Goal: Task Accomplishment & Management: Use online tool/utility

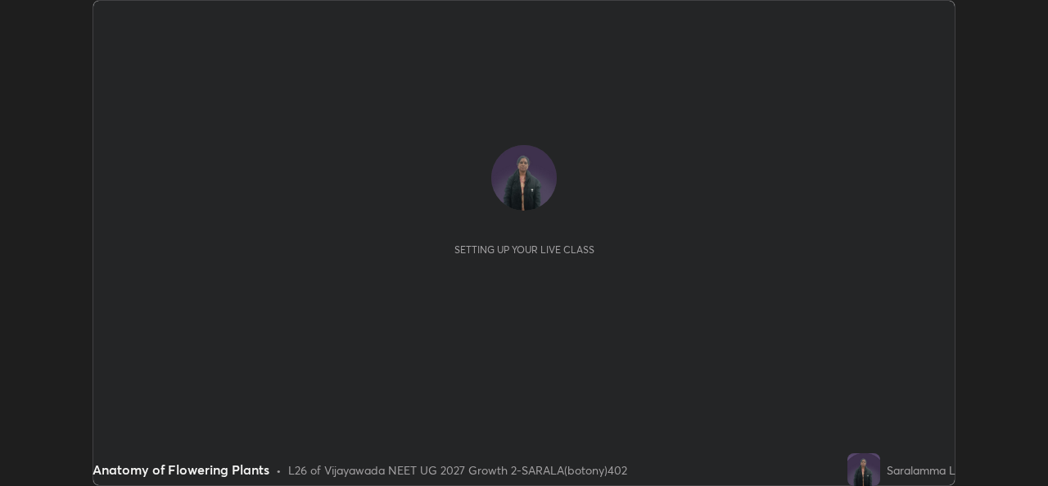
scroll to position [486, 1047]
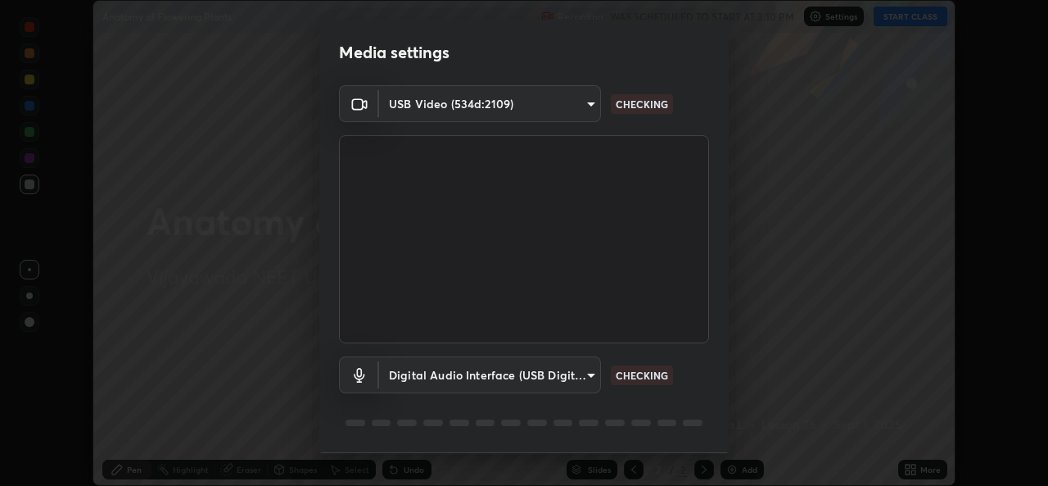
type input "03d5b1e328775286ef50ca9e691cdbc5b29e44cb463622e7fe7d5ef11c4b5cfc"
type input "9080ea21262a1208b49227341c5686703e049f6195c63710bc332f29cf707cad"
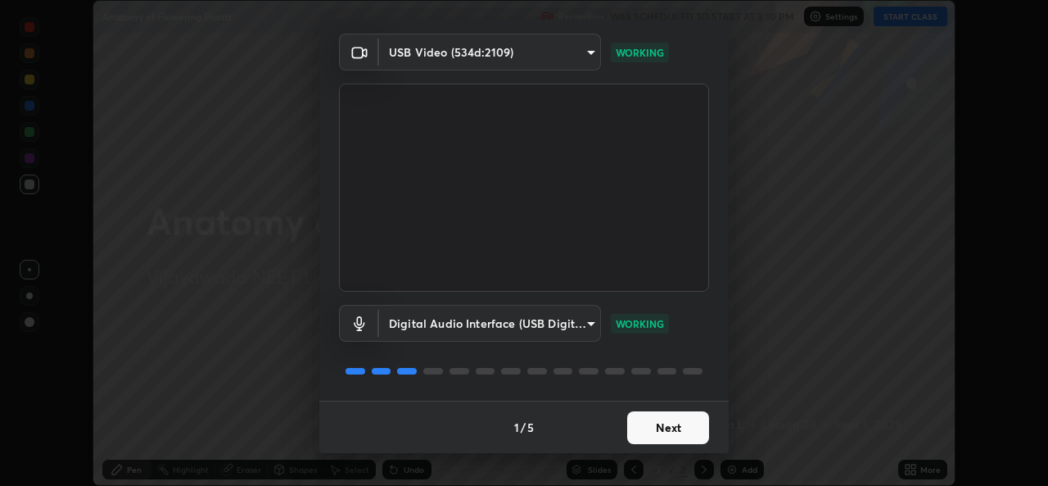
click at [663, 430] on button "Next" at bounding box center [668, 427] width 82 height 33
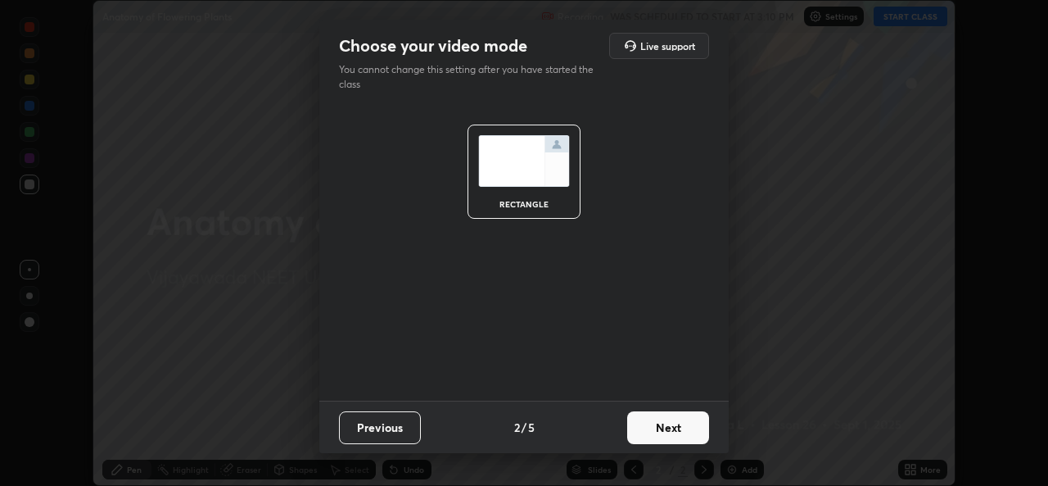
scroll to position [0, 0]
click at [674, 434] on button "Next" at bounding box center [668, 427] width 82 height 33
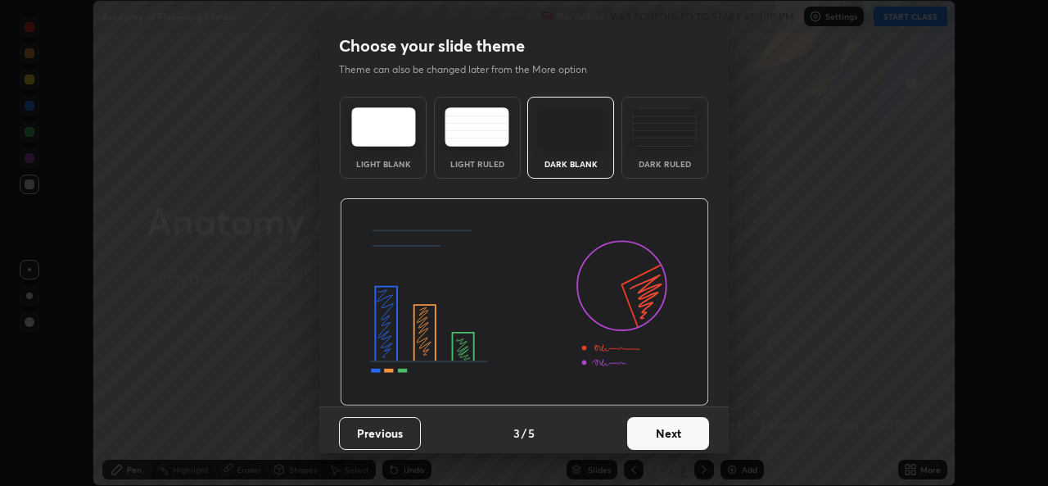
click at [666, 423] on button "Next" at bounding box center [668, 433] width 82 height 33
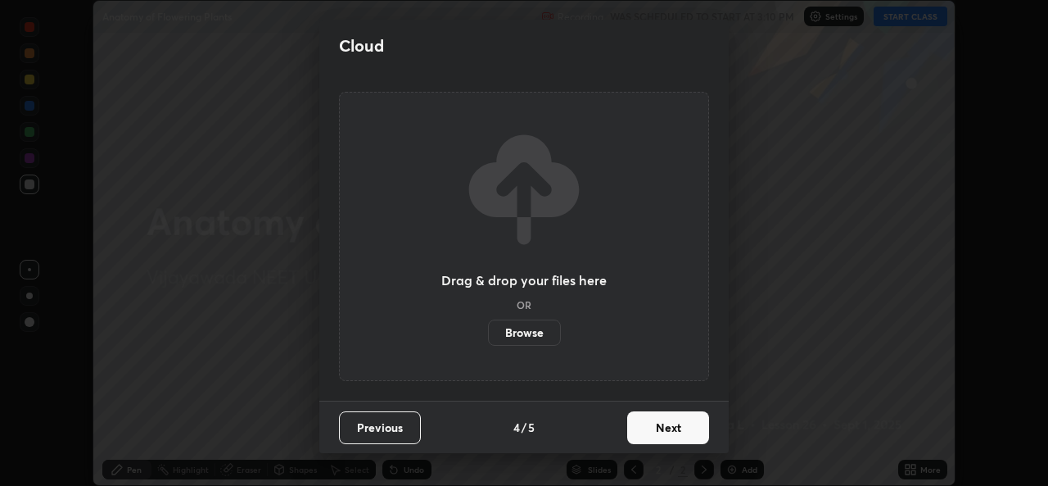
click at [664, 441] on button "Next" at bounding box center [668, 427] width 82 height 33
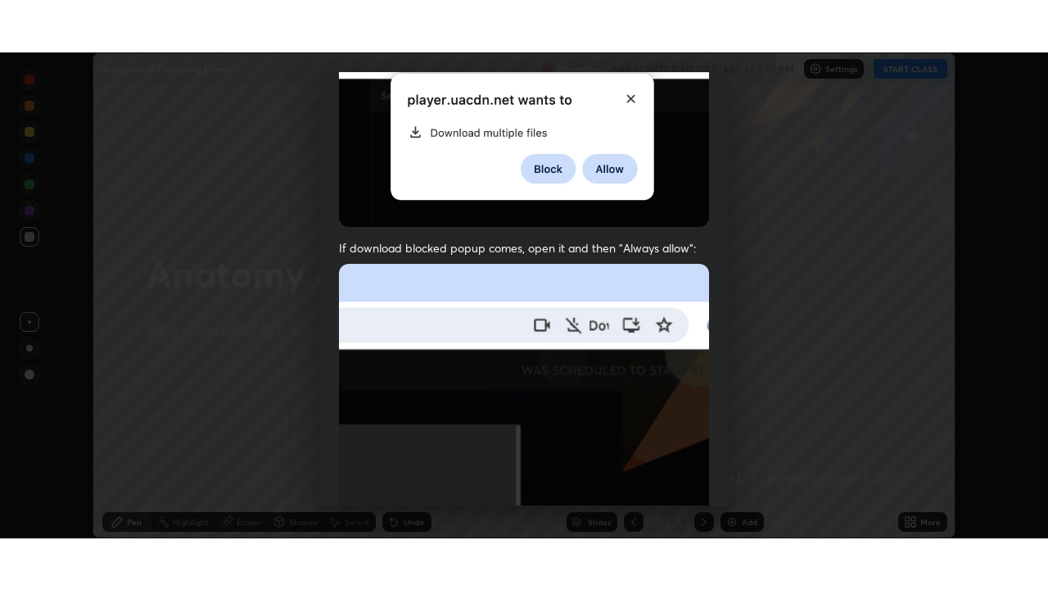
scroll to position [386, 0]
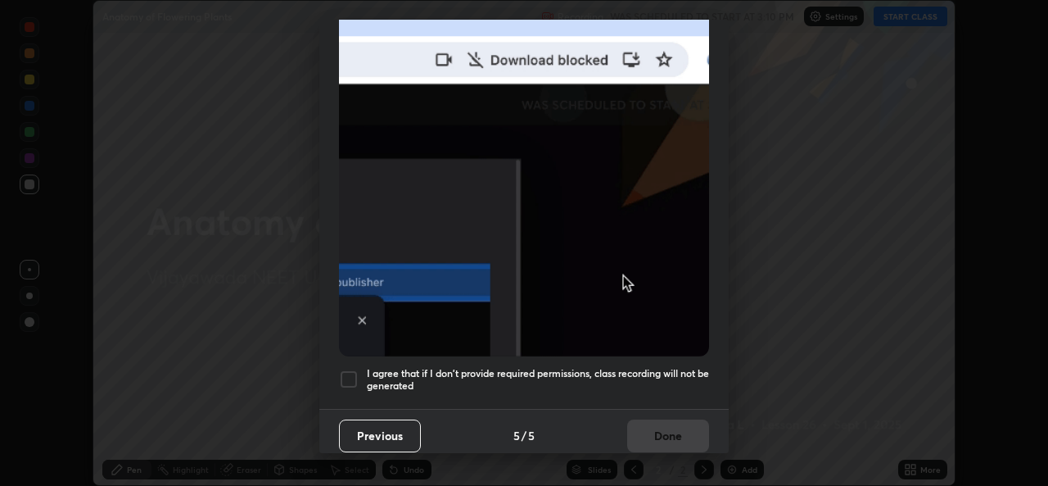
click at [347, 369] on div at bounding box center [349, 379] width 20 height 20
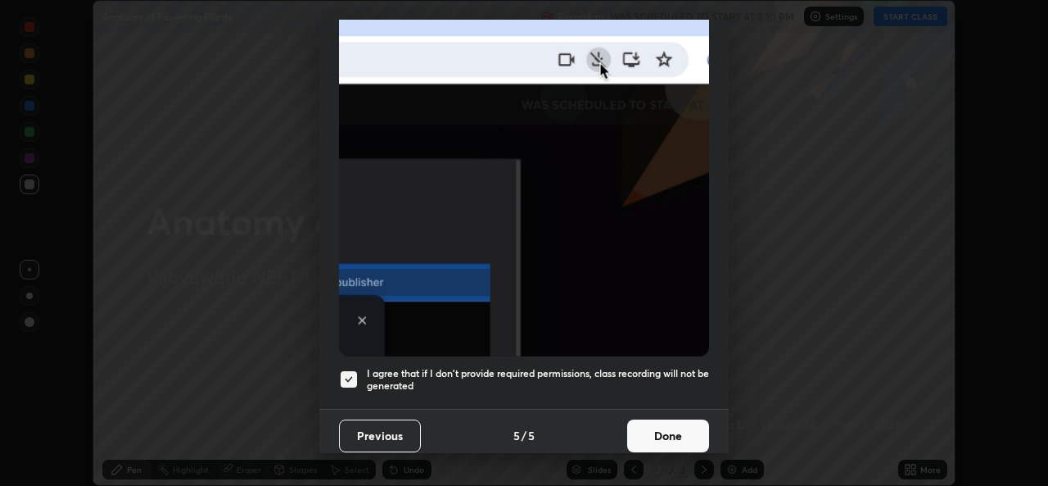
click at [666, 430] on button "Done" at bounding box center [668, 435] width 82 height 33
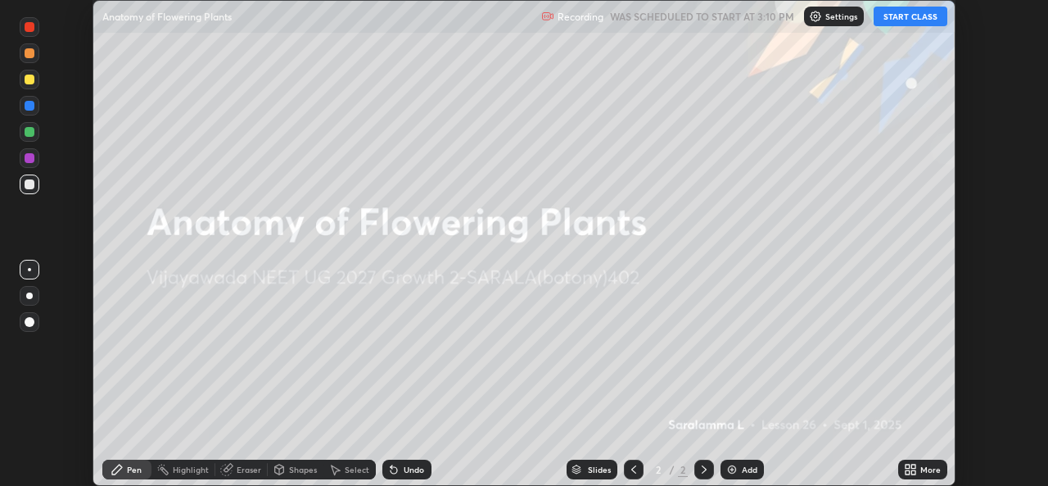
click at [908, 10] on button "START CLASS" at bounding box center [911, 17] width 74 height 20
click at [913, 469] on icon at bounding box center [910, 469] width 13 height 13
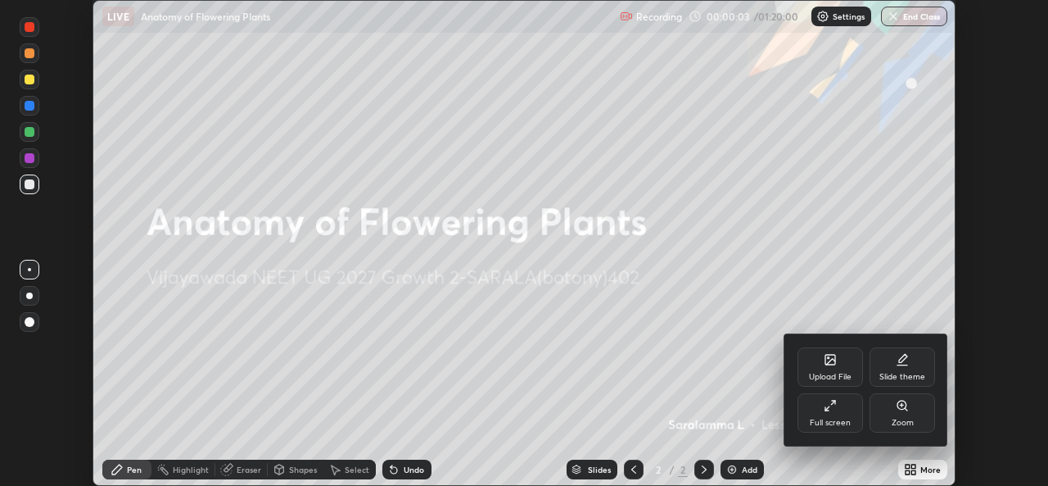
click at [834, 420] on div "Full screen" at bounding box center [830, 422] width 41 height 8
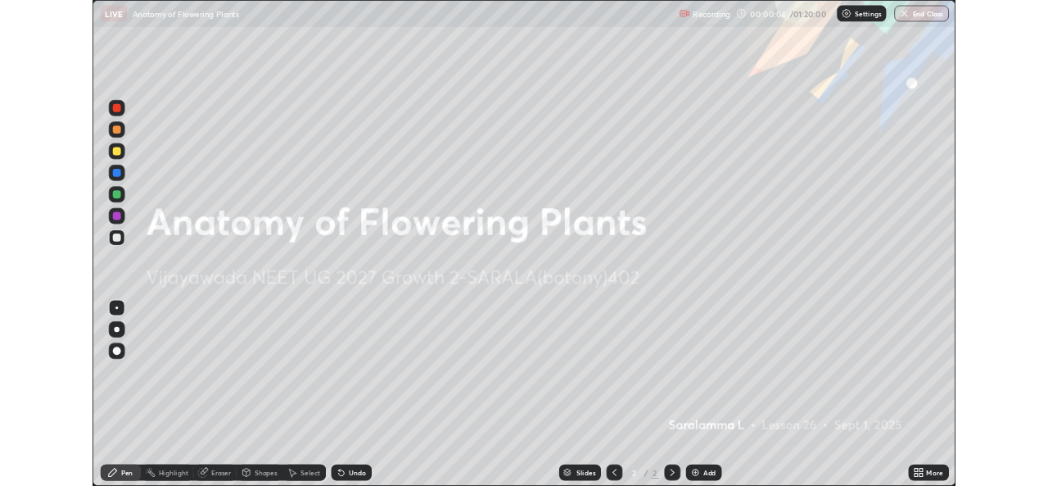
scroll to position [590, 1048]
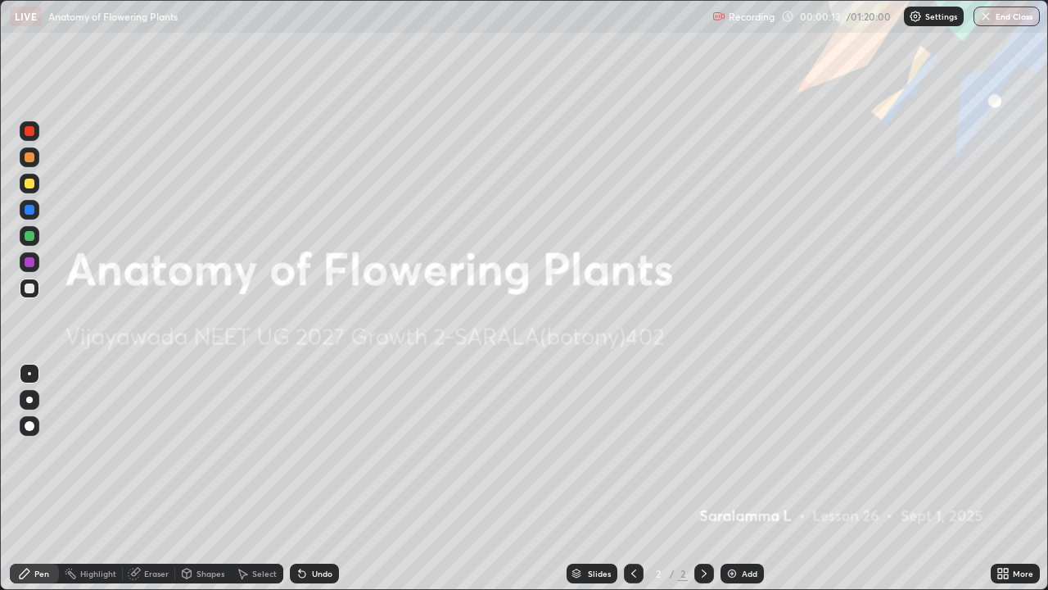
click at [732, 485] on img at bounding box center [732, 573] width 13 height 13
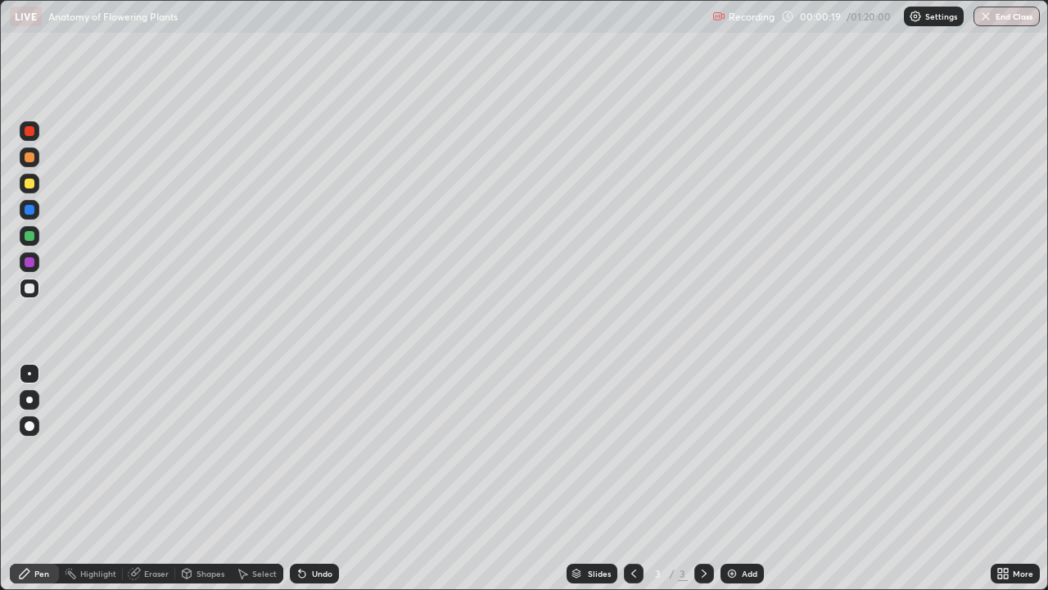
click at [26, 158] on div at bounding box center [30, 157] width 10 height 10
click at [28, 157] on div at bounding box center [30, 157] width 10 height 10
click at [730, 485] on img at bounding box center [732, 573] width 13 height 13
click at [29, 184] on div at bounding box center [30, 184] width 10 height 10
click at [30, 237] on div at bounding box center [30, 236] width 10 height 10
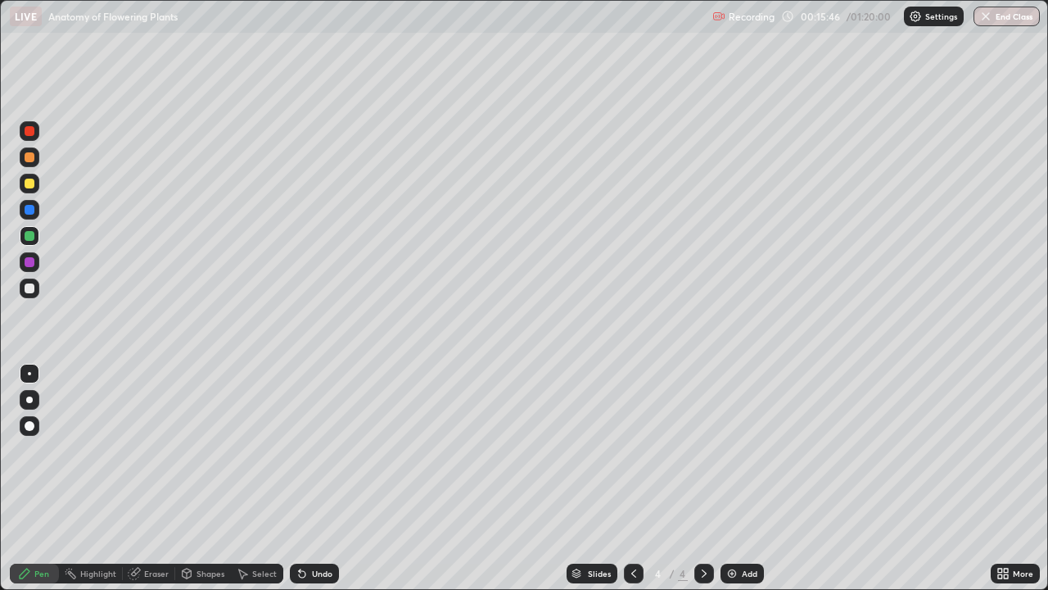
click at [30, 161] on div at bounding box center [30, 157] width 10 height 10
click at [29, 236] on div at bounding box center [30, 236] width 10 height 10
click at [32, 287] on div at bounding box center [30, 288] width 10 height 10
click at [30, 231] on div at bounding box center [30, 236] width 10 height 10
click at [32, 285] on div at bounding box center [30, 288] width 10 height 10
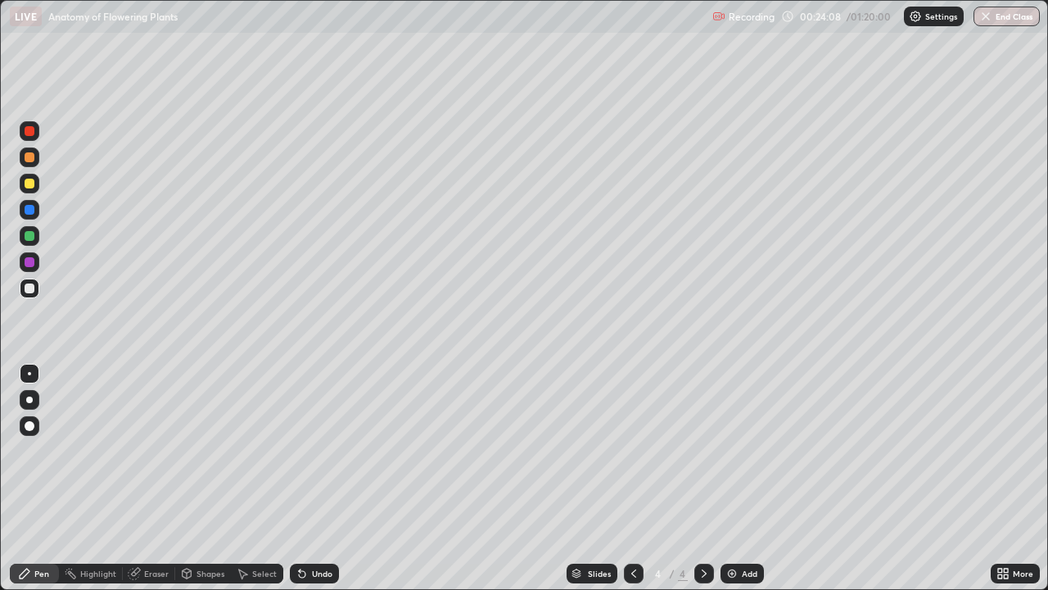
click at [730, 485] on img at bounding box center [732, 573] width 13 height 13
click at [30, 159] on div at bounding box center [30, 157] width 10 height 10
click at [28, 240] on div at bounding box center [30, 236] width 10 height 10
click at [29, 182] on div at bounding box center [30, 184] width 10 height 10
click at [57, 485] on div "Pen" at bounding box center [34, 573] width 49 height 20
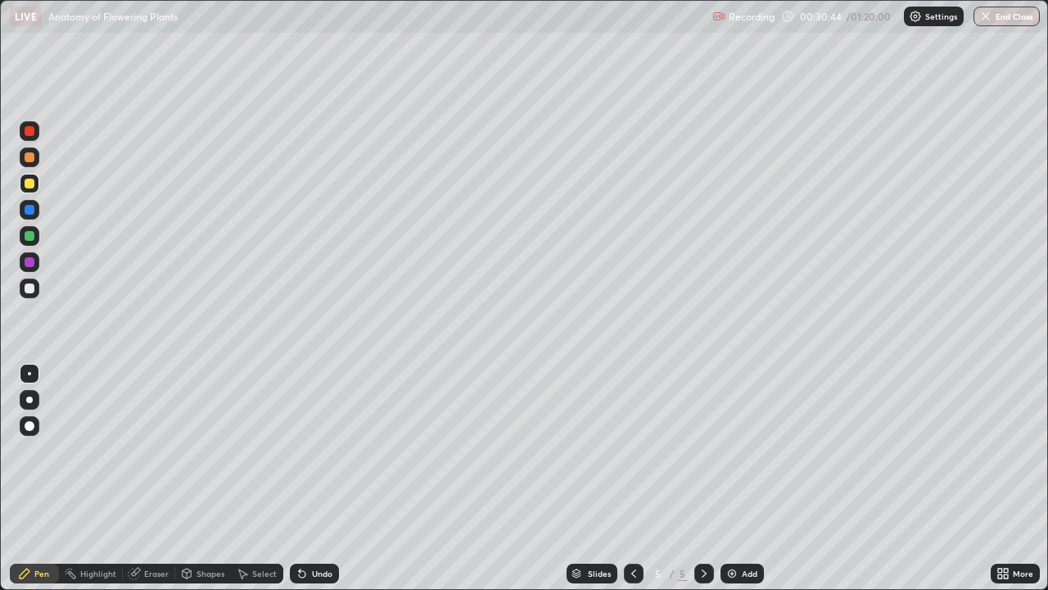
click at [34, 485] on div "Pen" at bounding box center [34, 573] width 49 height 20
click at [30, 289] on div at bounding box center [30, 288] width 10 height 10
click at [28, 485] on icon at bounding box center [25, 573] width 10 height 10
click at [137, 485] on icon at bounding box center [135, 572] width 9 height 8
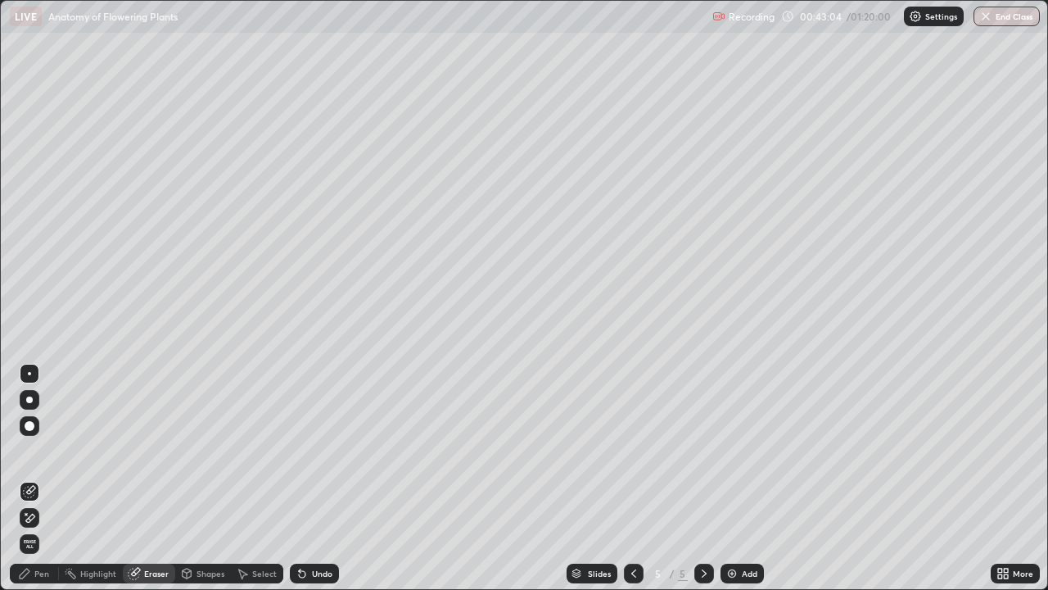
click at [24, 485] on icon at bounding box center [25, 573] width 10 height 10
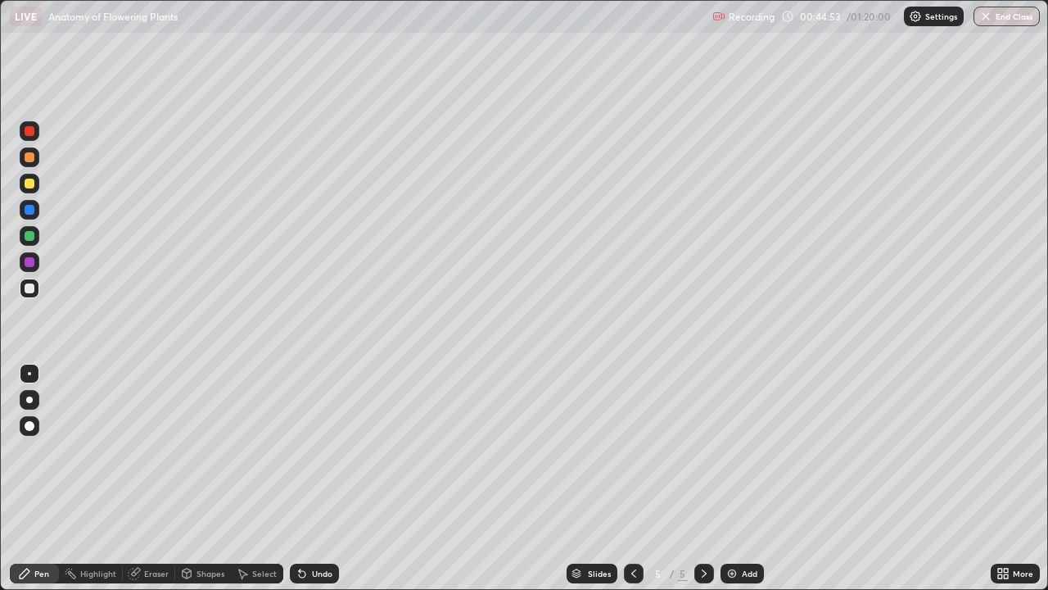
click at [30, 210] on div at bounding box center [30, 210] width 10 height 10
click at [30, 233] on div at bounding box center [30, 236] width 10 height 10
click at [350, 485] on div "Slides 5 / 5 Add" at bounding box center [665, 573] width 652 height 33
click at [703, 485] on icon at bounding box center [704, 573] width 13 height 13
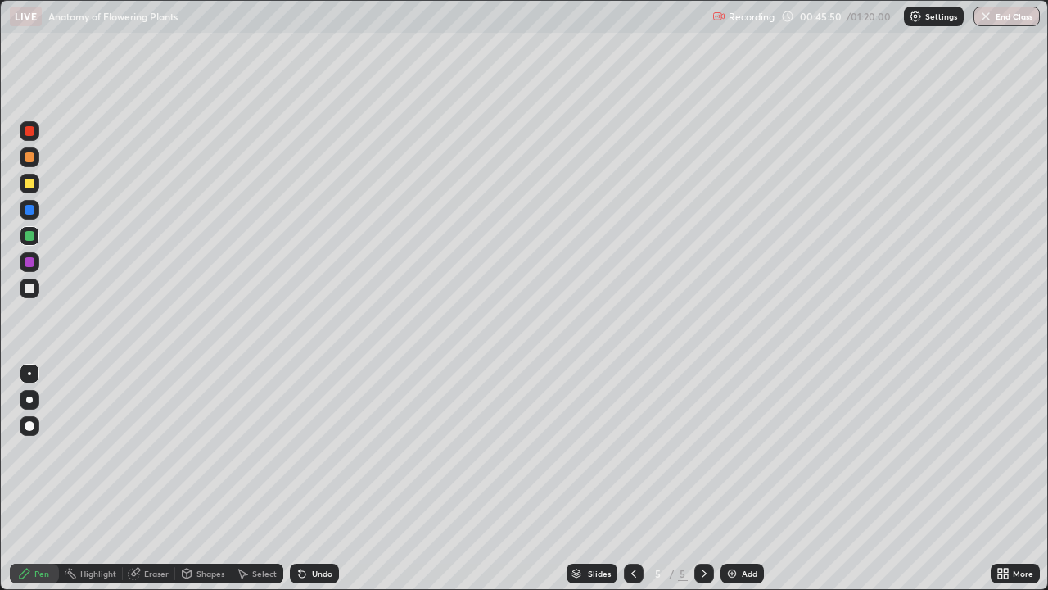
click at [727, 485] on div "Add" at bounding box center [742, 573] width 43 height 20
click at [703, 485] on icon at bounding box center [704, 573] width 13 height 13
click at [700, 485] on icon at bounding box center [704, 573] width 13 height 13
click at [702, 485] on icon at bounding box center [704, 573] width 5 height 8
click at [700, 485] on icon at bounding box center [704, 573] width 13 height 13
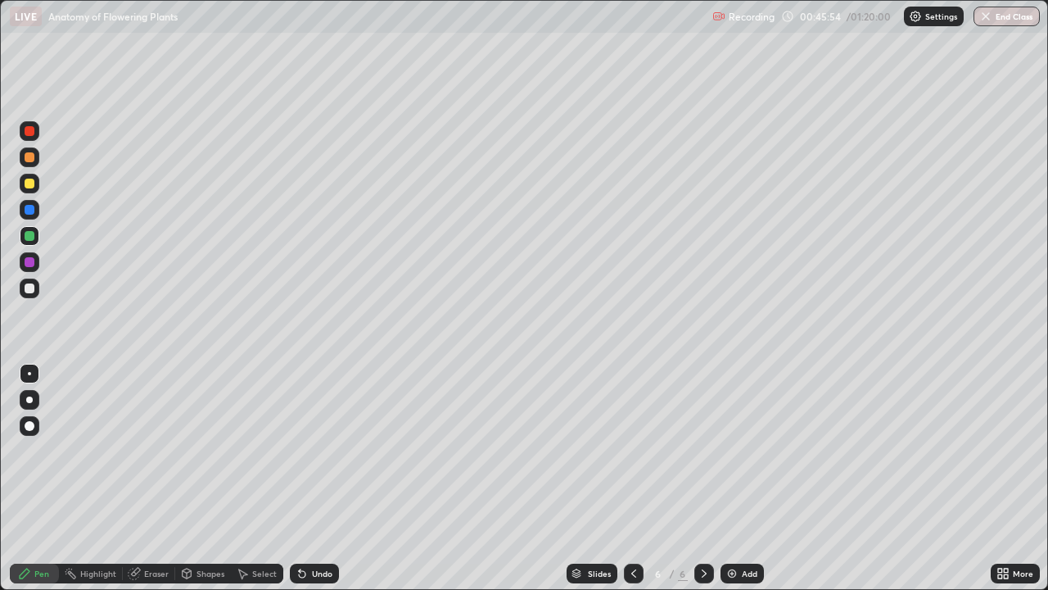
click at [700, 485] on icon at bounding box center [704, 573] width 13 height 13
click at [628, 485] on icon at bounding box center [633, 573] width 13 height 13
click at [630, 485] on icon at bounding box center [633, 573] width 13 height 13
click at [631, 485] on icon at bounding box center [633, 573] width 13 height 13
click at [703, 485] on icon at bounding box center [704, 573] width 13 height 13
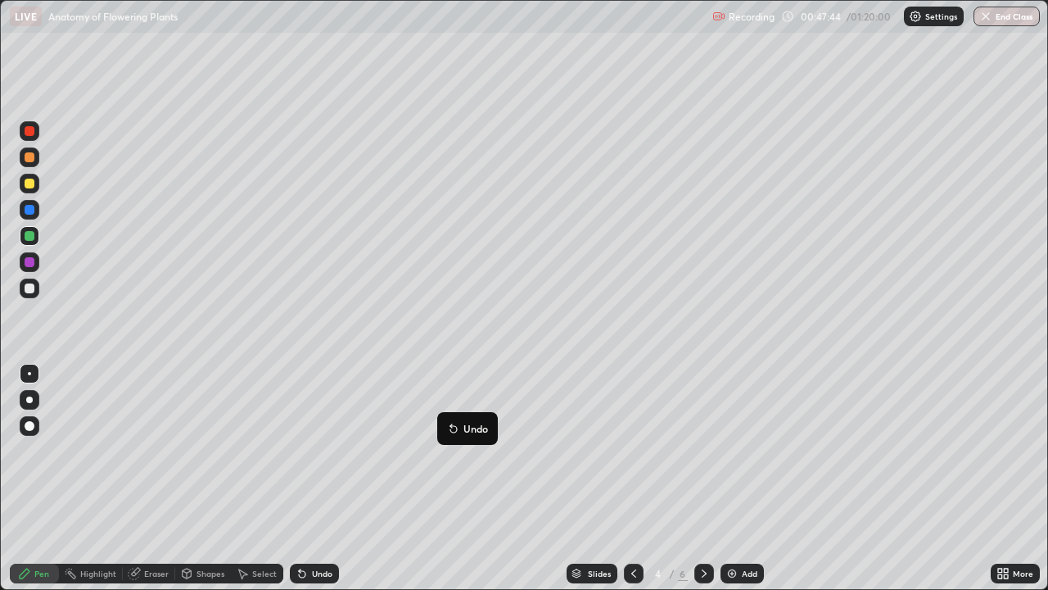
click at [700, 485] on icon at bounding box center [704, 573] width 13 height 13
click at [730, 485] on img at bounding box center [732, 573] width 13 height 13
click at [29, 288] on div at bounding box center [30, 288] width 10 height 10
click at [31, 236] on div at bounding box center [30, 236] width 10 height 10
click at [32, 158] on div at bounding box center [30, 157] width 10 height 10
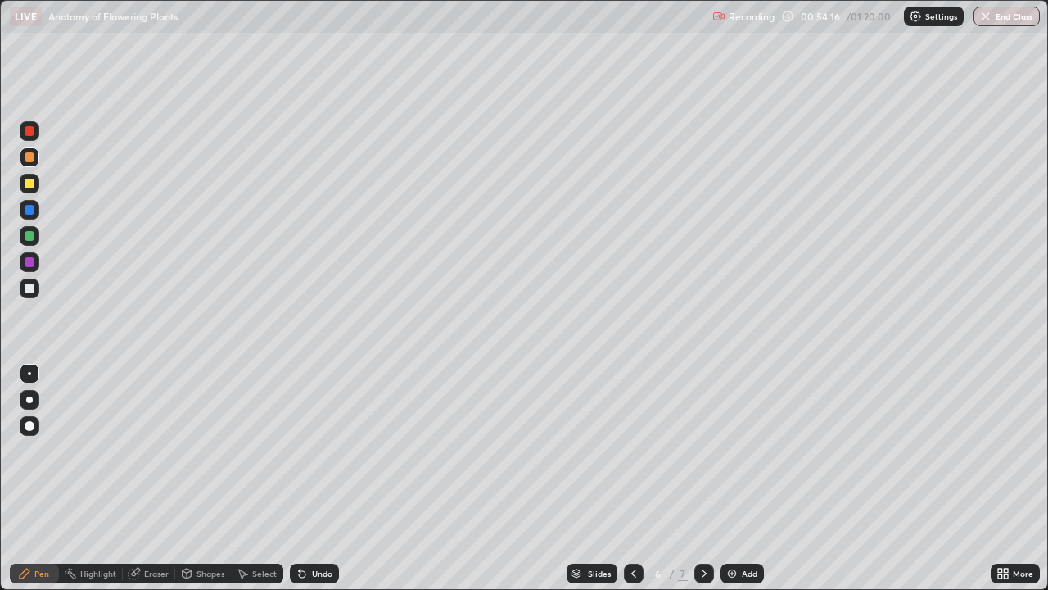
click at [30, 238] on div at bounding box center [30, 236] width 10 height 10
click at [1025, 20] on button "End Class" at bounding box center [1007, 17] width 66 height 20
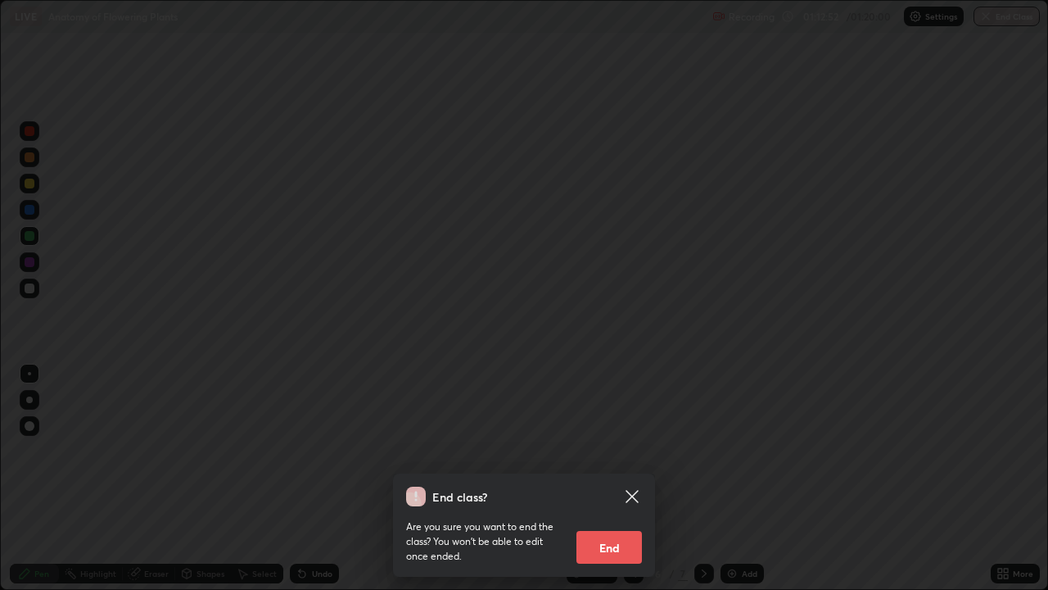
click at [608, 485] on button "End" at bounding box center [610, 547] width 66 height 33
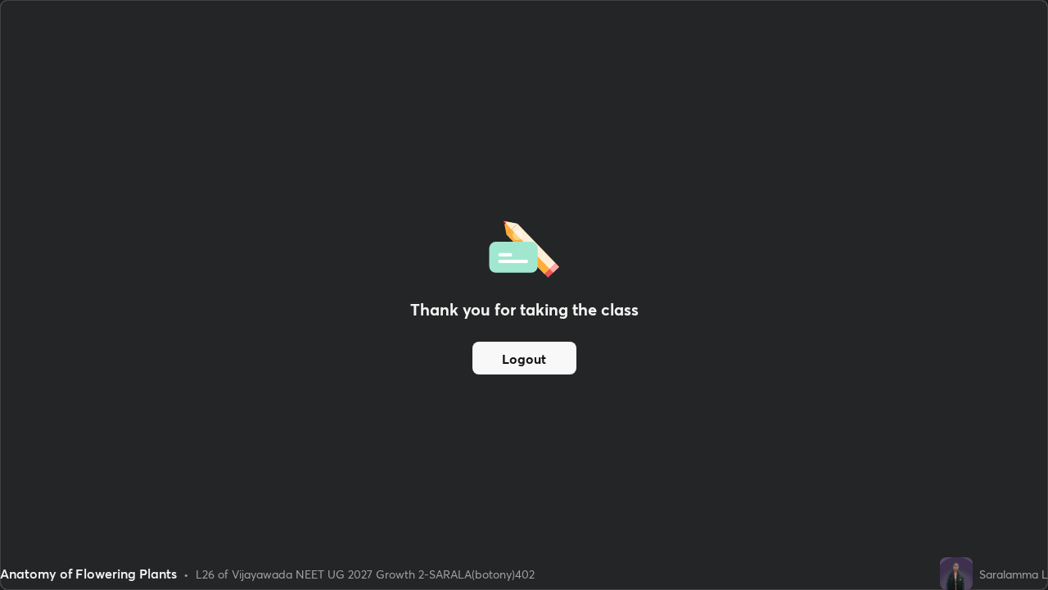
click at [551, 346] on button "Logout" at bounding box center [525, 357] width 104 height 33
click at [546, 355] on button "Logout" at bounding box center [525, 357] width 104 height 33
click at [548, 359] on button "Logout" at bounding box center [525, 357] width 104 height 33
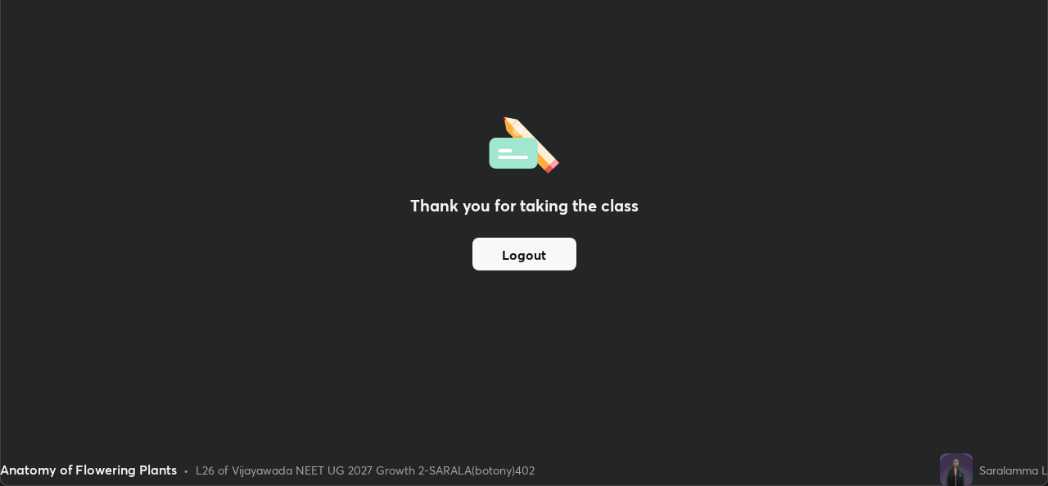
scroll to position [81405, 80843]
